Goal: Check status

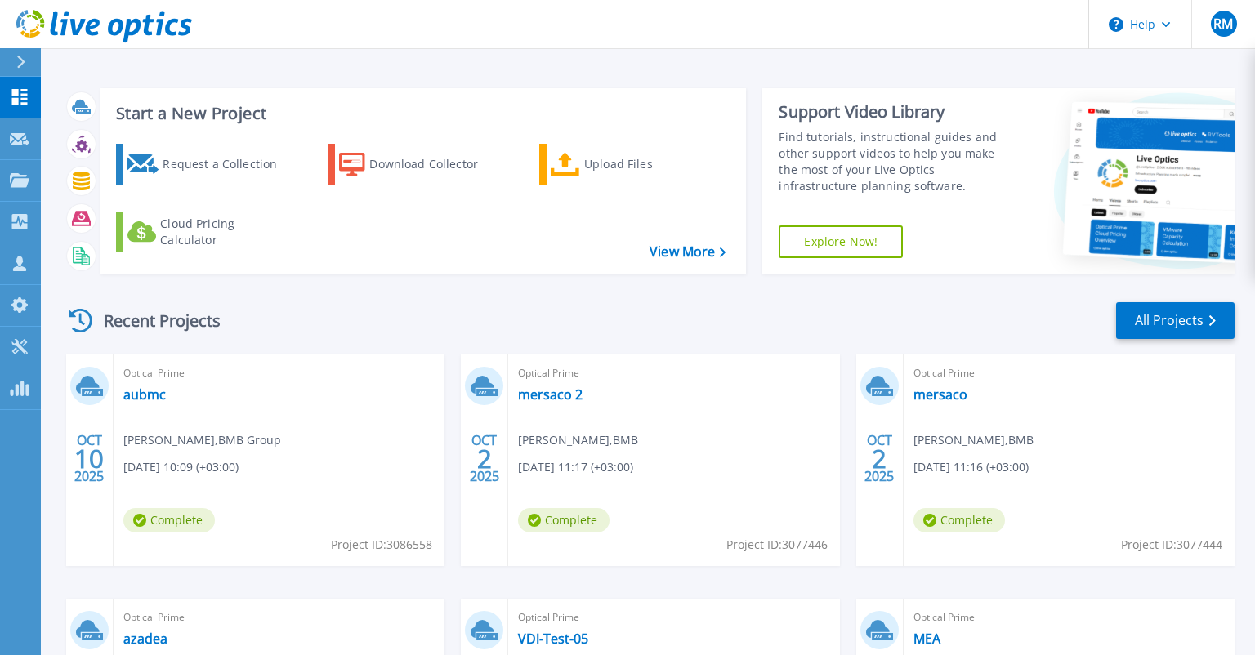
scroll to position [86, 0]
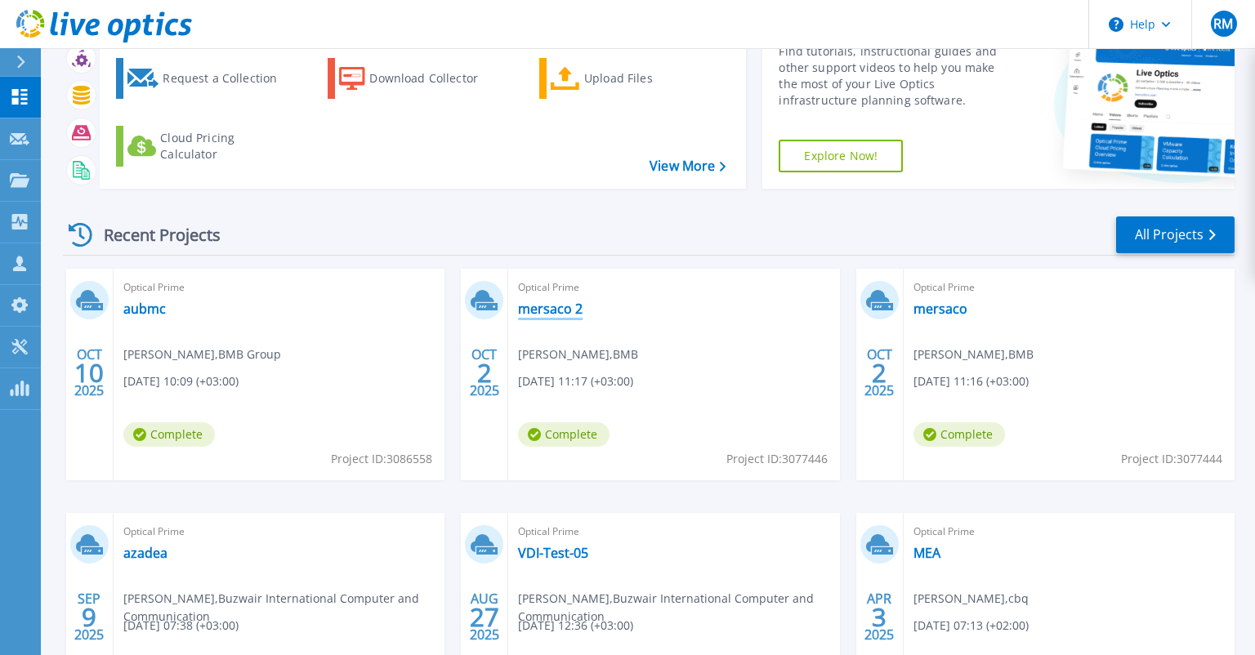
click at [553, 309] on link "mersaco 2" at bounding box center [550, 309] width 65 height 16
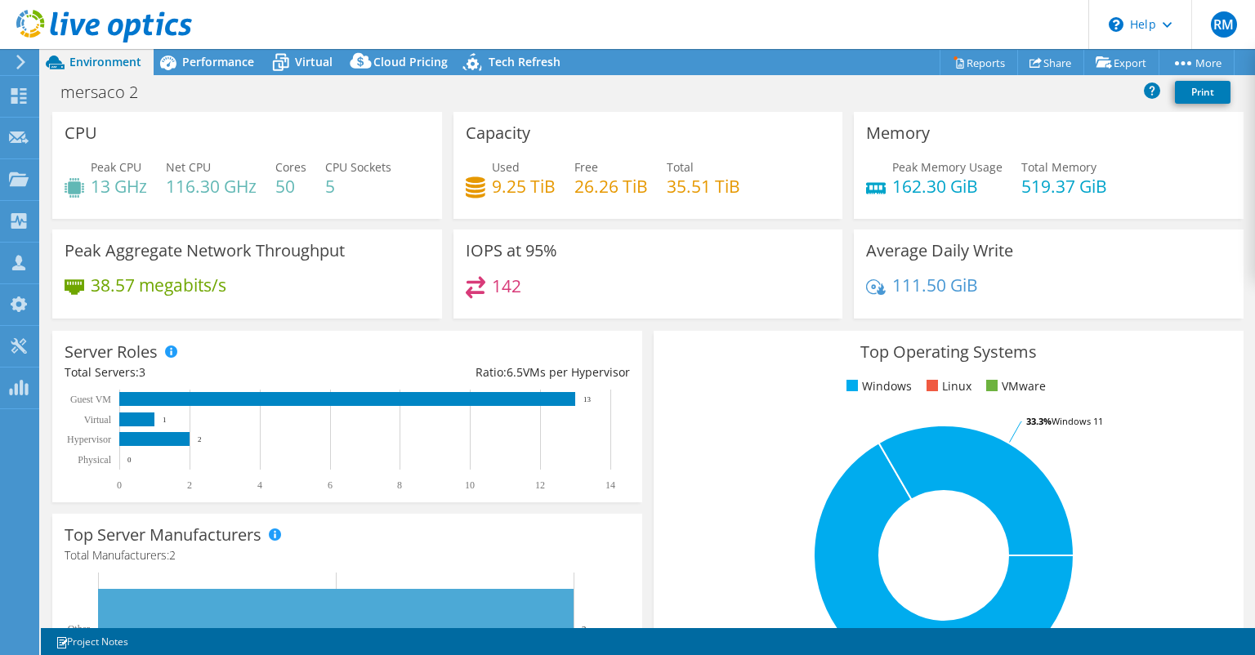
select select "USD"
